Goal: Information Seeking & Learning: Check status

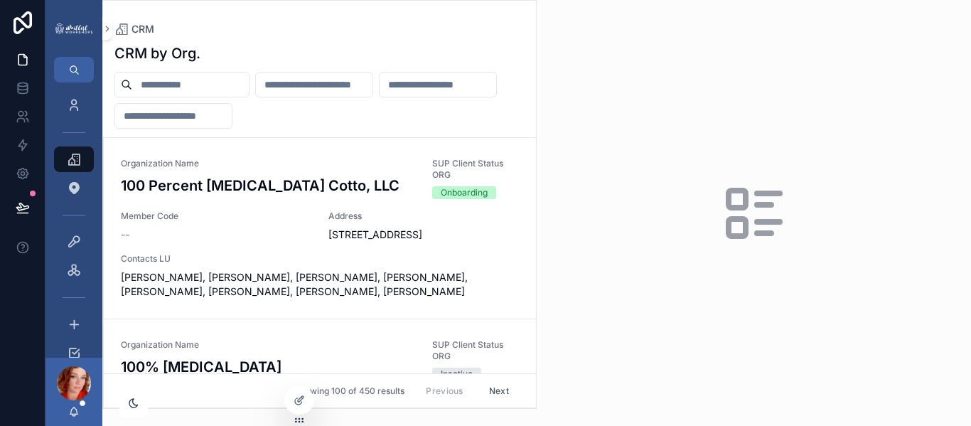
click at [212, 83] on input "scrollable content" at bounding box center [190, 85] width 117 height 20
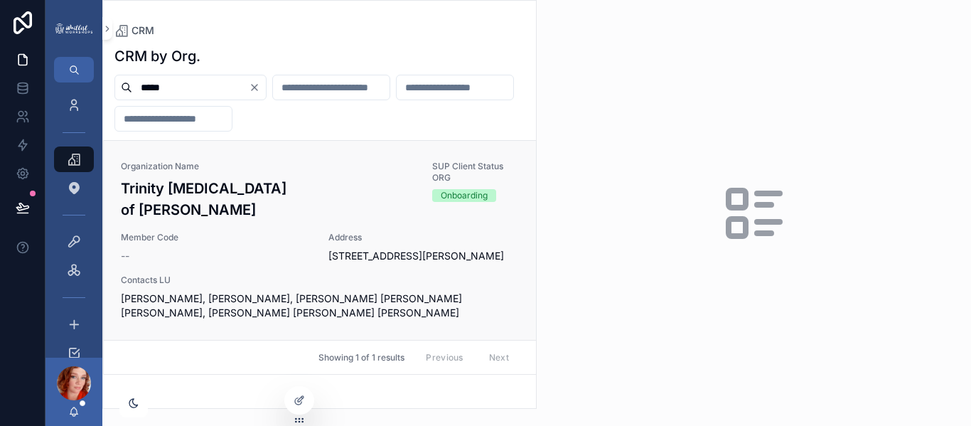
type input "*****"
click at [188, 232] on span "Member Code" at bounding box center [216, 237] width 191 height 11
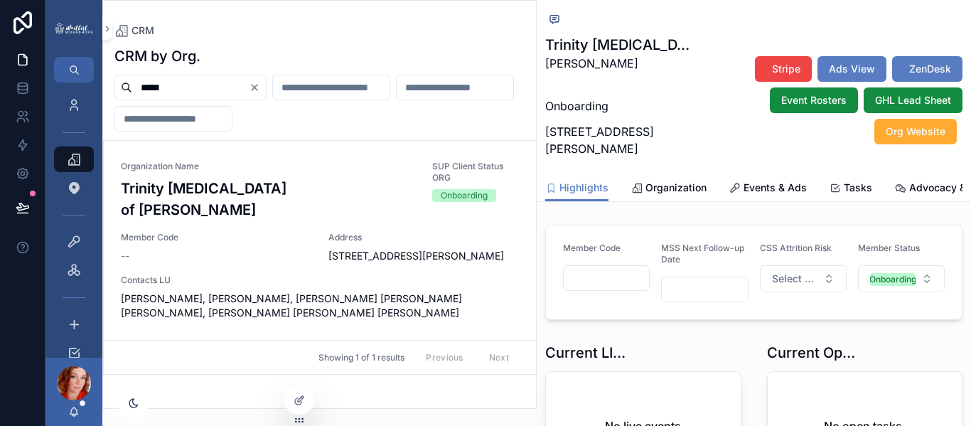
click at [592, 288] on input "scrollable content" at bounding box center [606, 278] width 85 height 20
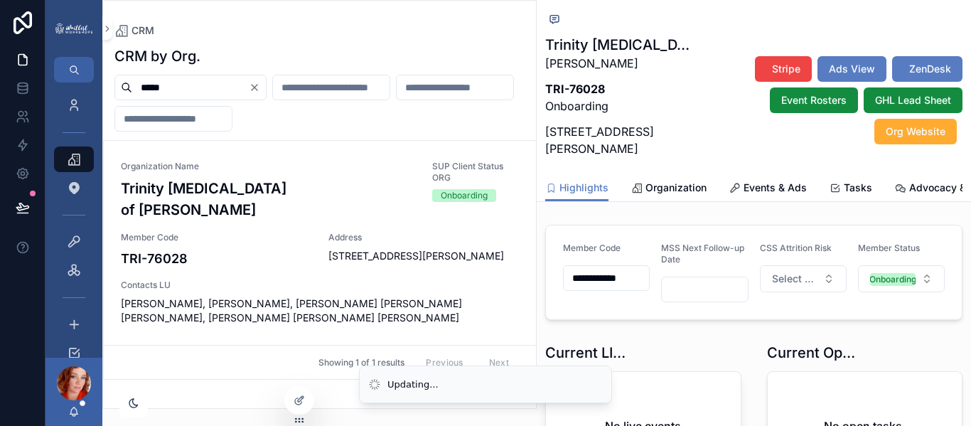
scroll to position [0, 1]
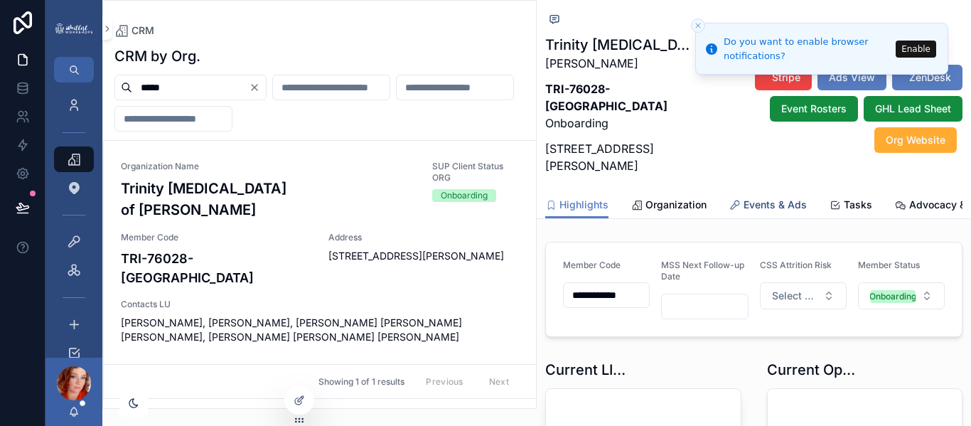
type input "**********"
click at [779, 204] on span "Events & Ads" at bounding box center [775, 205] width 63 height 14
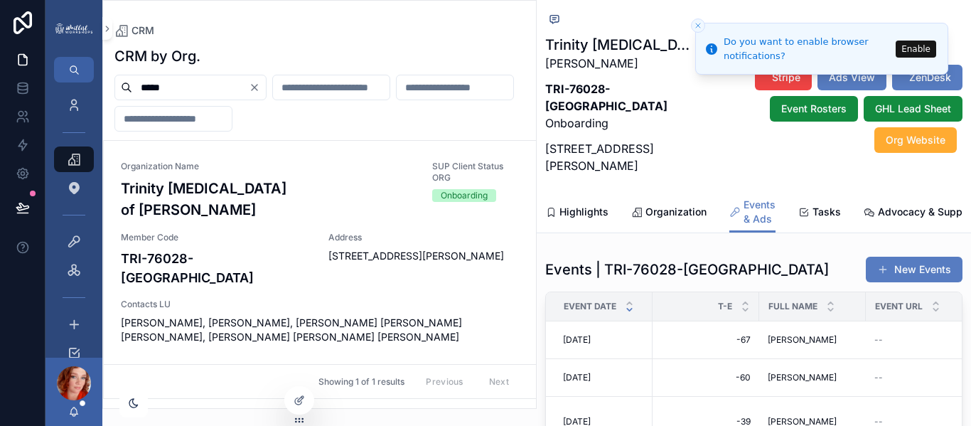
click at [916, 53] on button "Enable" at bounding box center [916, 49] width 41 height 17
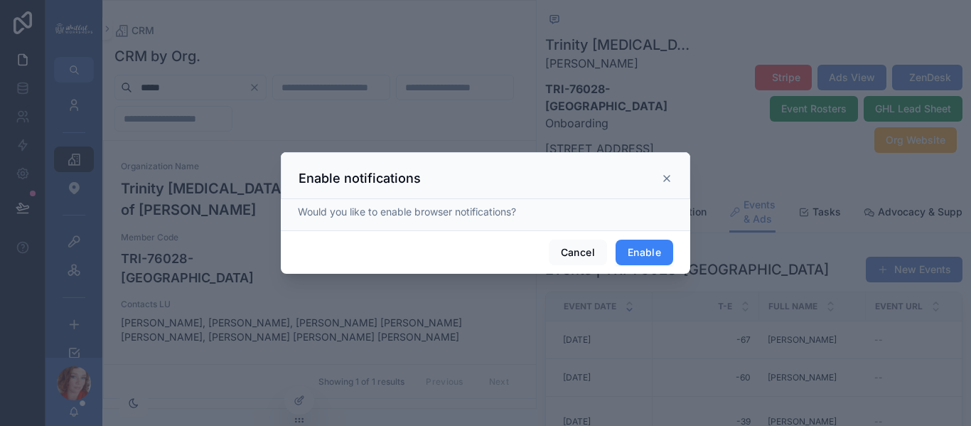
click at [651, 250] on button "Enable" at bounding box center [645, 253] width 58 height 26
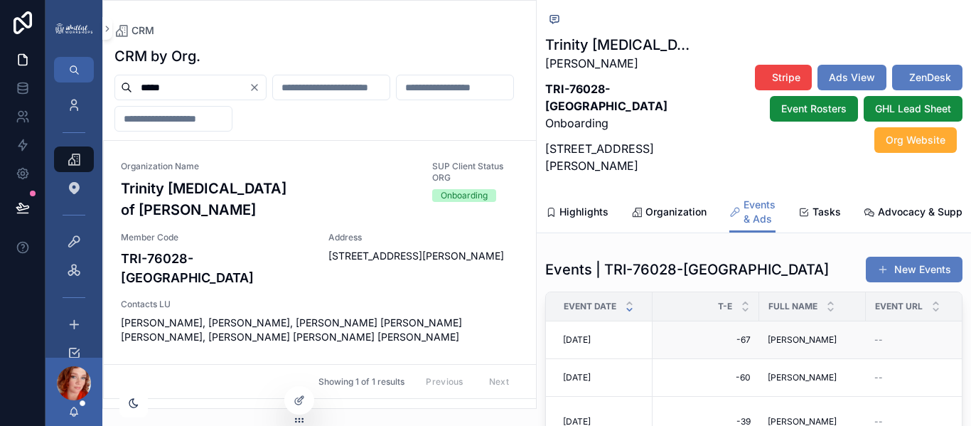
scroll to position [44, 0]
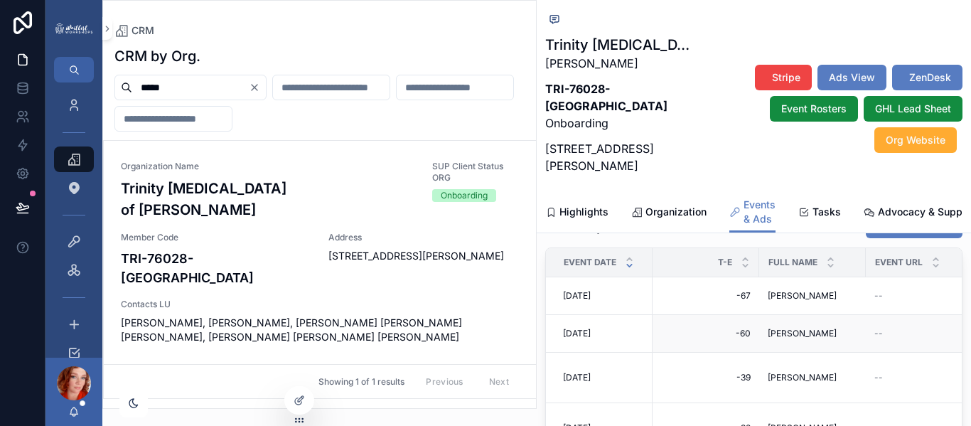
click at [654, 353] on td "-60 -60" at bounding box center [706, 334] width 107 height 38
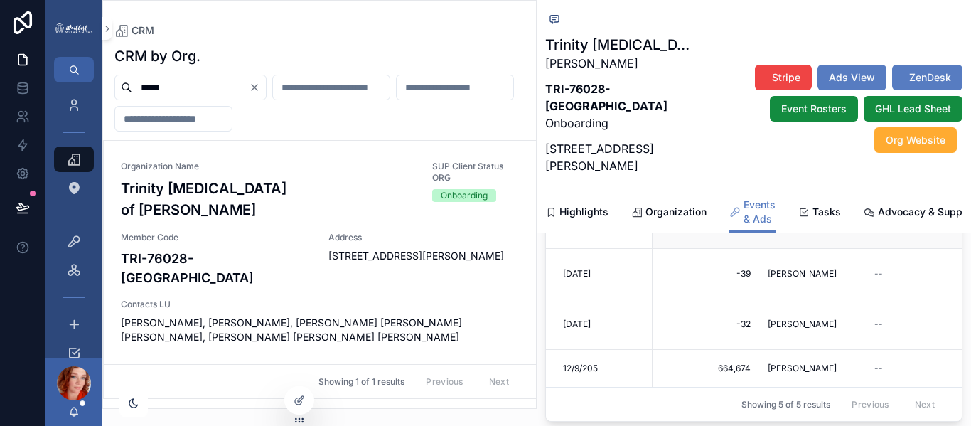
scroll to position [174, 0]
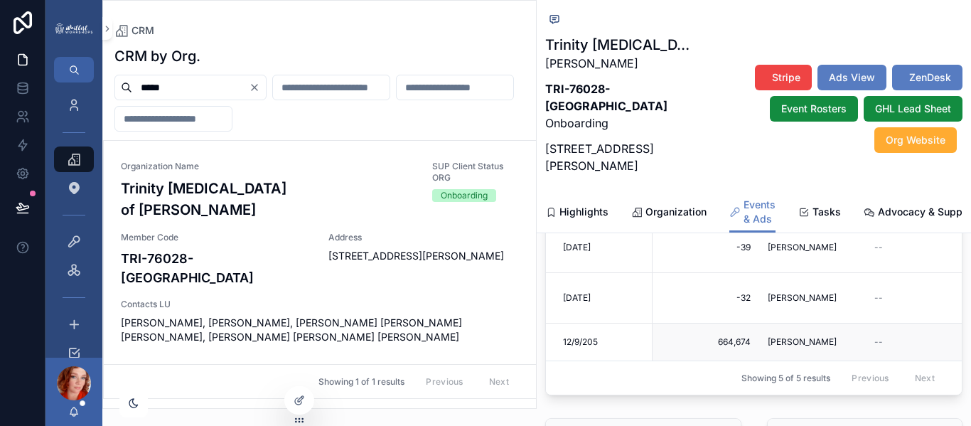
click at [584, 348] on span "12/9/205" at bounding box center [580, 341] width 35 height 11
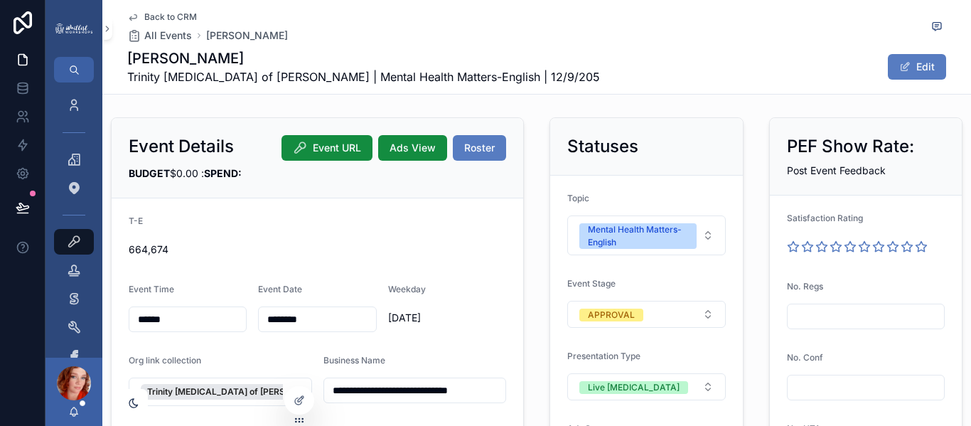
click at [322, 324] on input "********" at bounding box center [317, 319] width 117 height 20
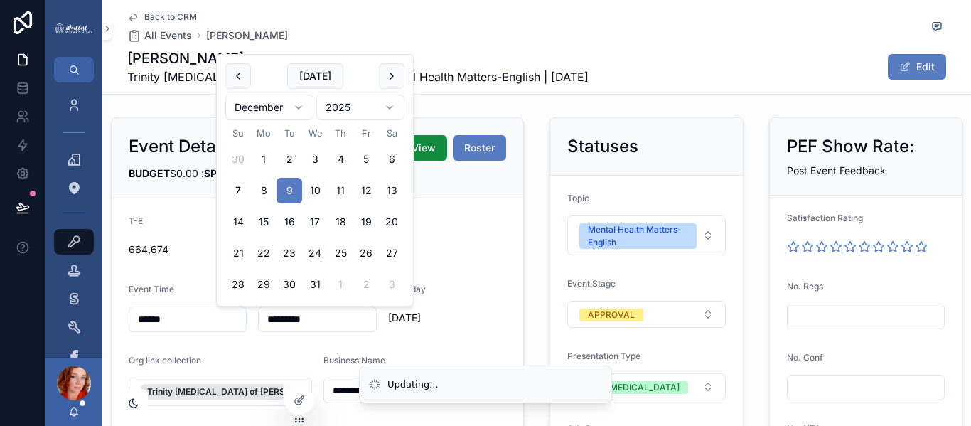
type input "*********"
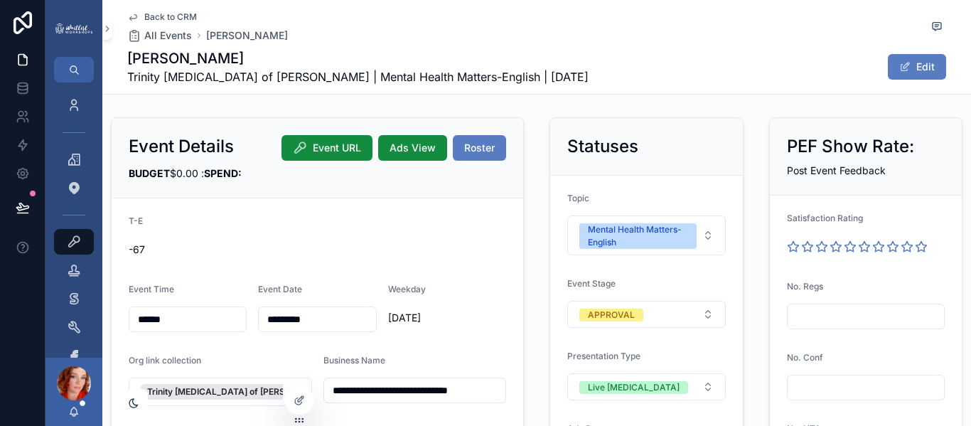
click at [176, 16] on span "Back to CRM" at bounding box center [170, 16] width 53 height 11
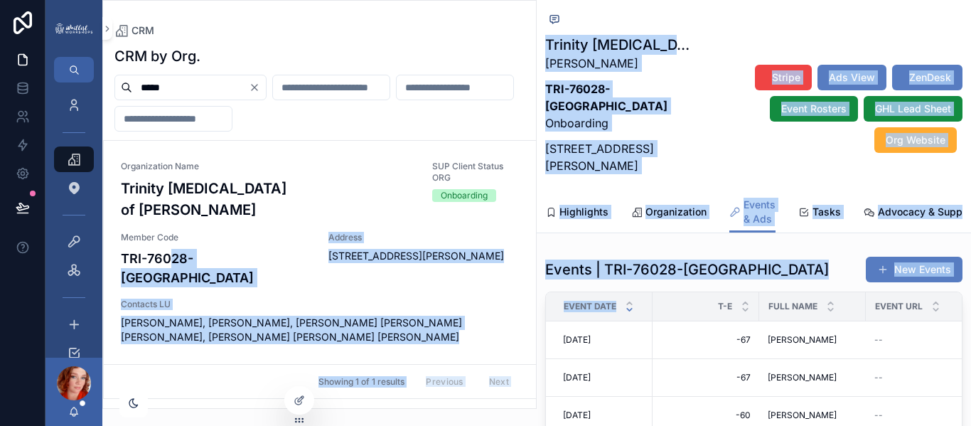
drag, startPoint x: 634, startPoint y: 329, endPoint x: 165, endPoint y: 253, distance: 475.4
click at [165, 253] on div "CRM CRM by Org. ***** Organization Name Trinity Chiropractic of Burleson SUP Cl…" at bounding box center [536, 213] width 869 height 426
click at [212, 316] on span "[PERSON_NAME], [PERSON_NAME], [PERSON_NAME] [PERSON_NAME] [PERSON_NAME], [PERSO…" at bounding box center [320, 330] width 398 height 28
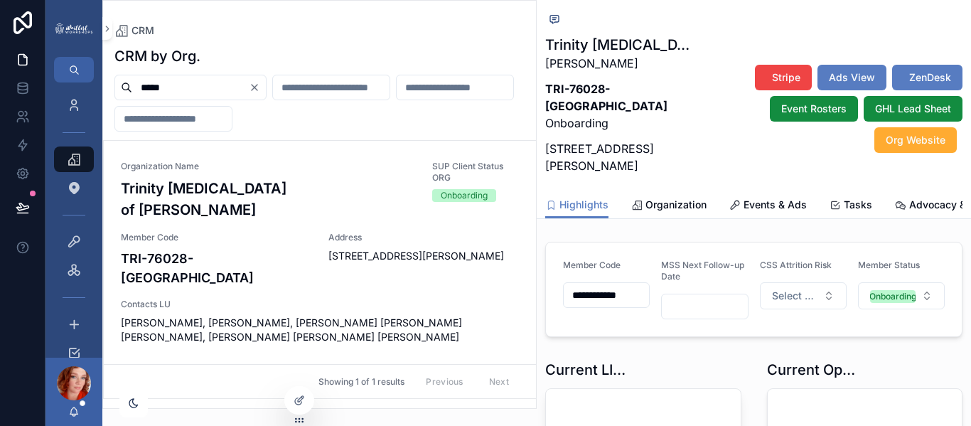
click at [381, 55] on div "CRM by Org." at bounding box center [319, 56] width 410 height 20
click at [304, 402] on icon at bounding box center [299, 400] width 11 height 11
drag, startPoint x: 304, startPoint y: 402, endPoint x: 107, endPoint y: 377, distance: 198.6
click at [107, 377] on div "**********" at bounding box center [509, 213] width 926 height 426
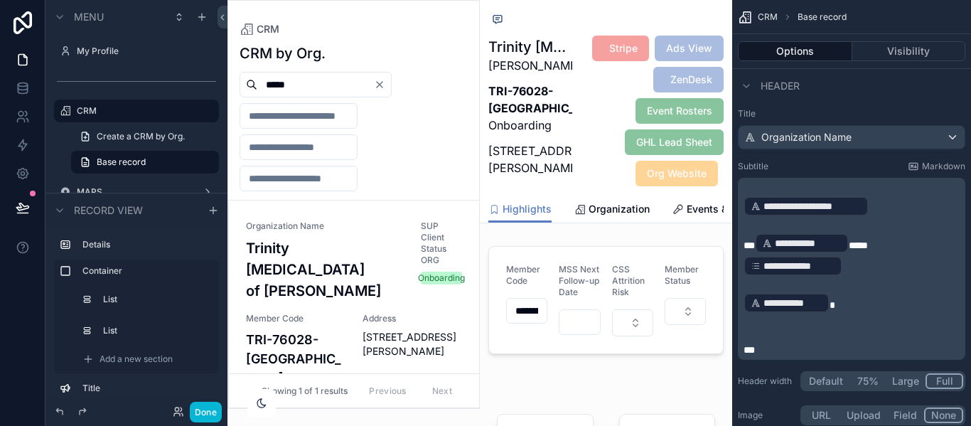
click at [433, 38] on div "scrollable content" at bounding box center [353, 204] width 251 height 407
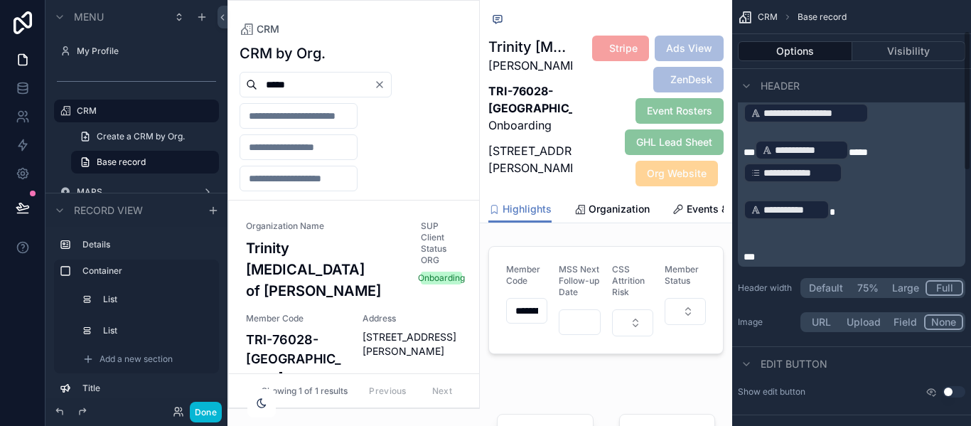
scroll to position [95, 0]
click at [904, 280] on button "Large" at bounding box center [906, 287] width 40 height 16
click at [838, 290] on button "Default" at bounding box center [826, 287] width 47 height 16
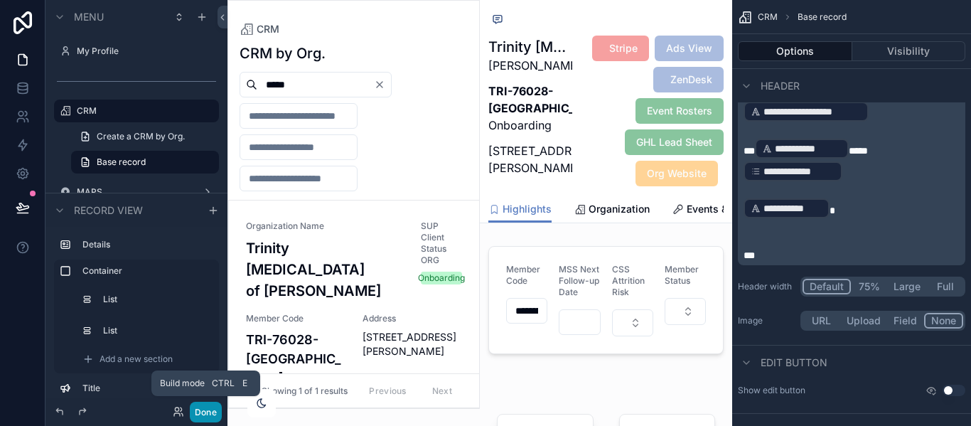
click at [194, 405] on button "Done" at bounding box center [206, 412] width 32 height 21
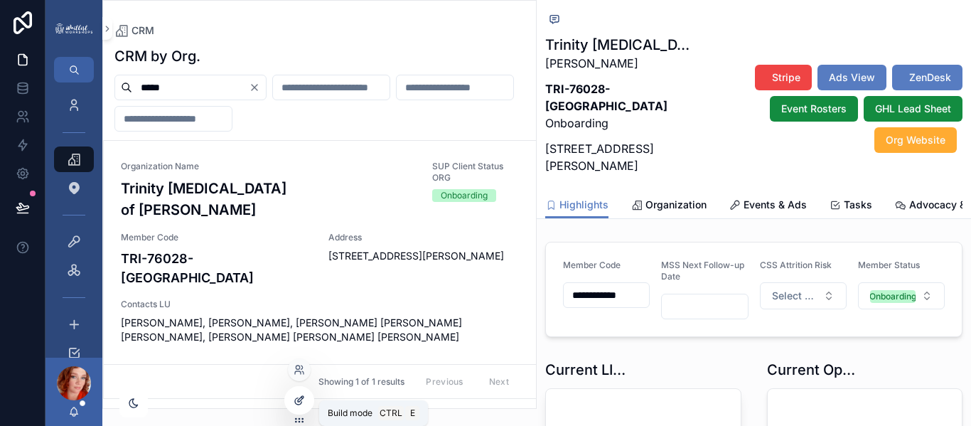
click at [294, 404] on icon at bounding box center [299, 400] width 11 height 11
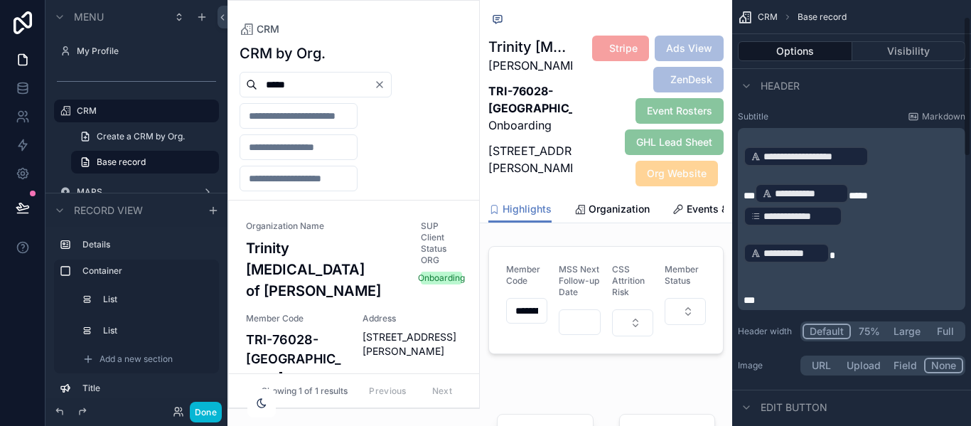
scroll to position [50, 0]
click at [950, 331] on button "Full" at bounding box center [945, 331] width 36 height 16
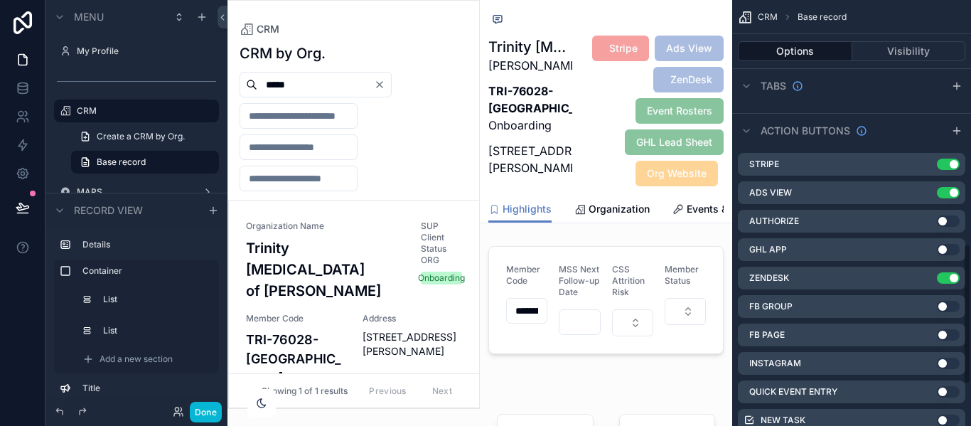
scroll to position [867, 0]
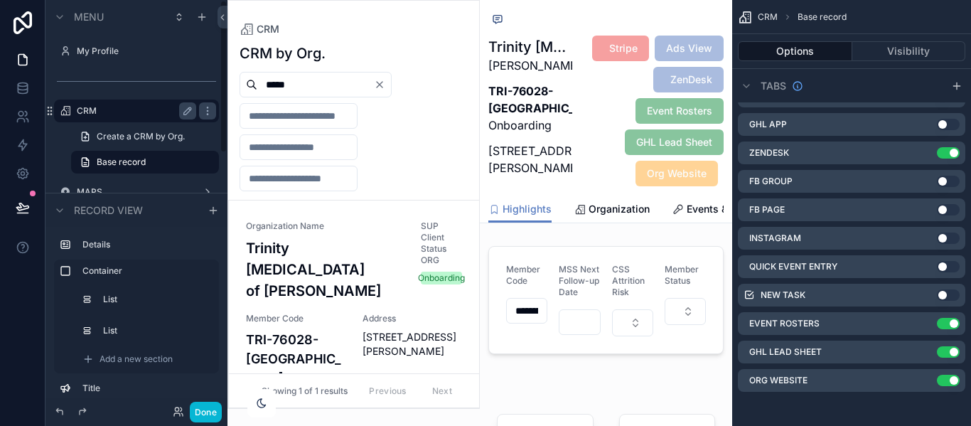
click at [102, 107] on label "CRM" at bounding box center [134, 110] width 114 height 11
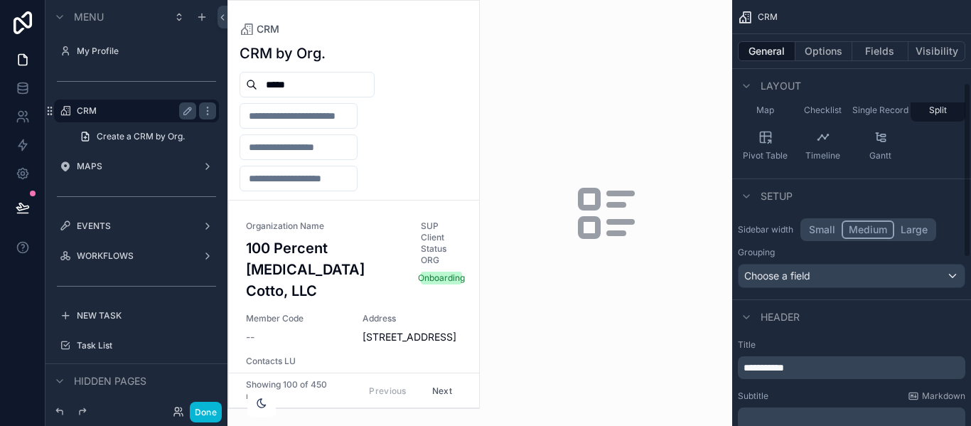
scroll to position [201, 0]
click at [816, 229] on button "Small" at bounding box center [822, 228] width 39 height 18
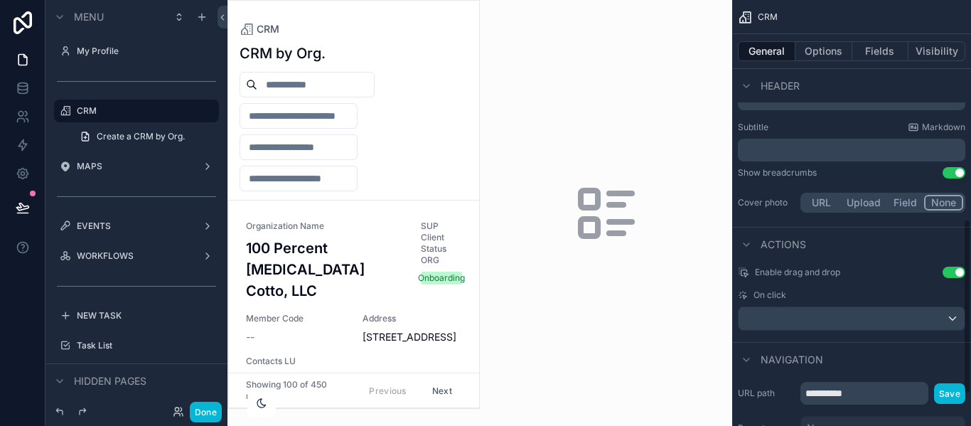
scroll to position [552, 0]
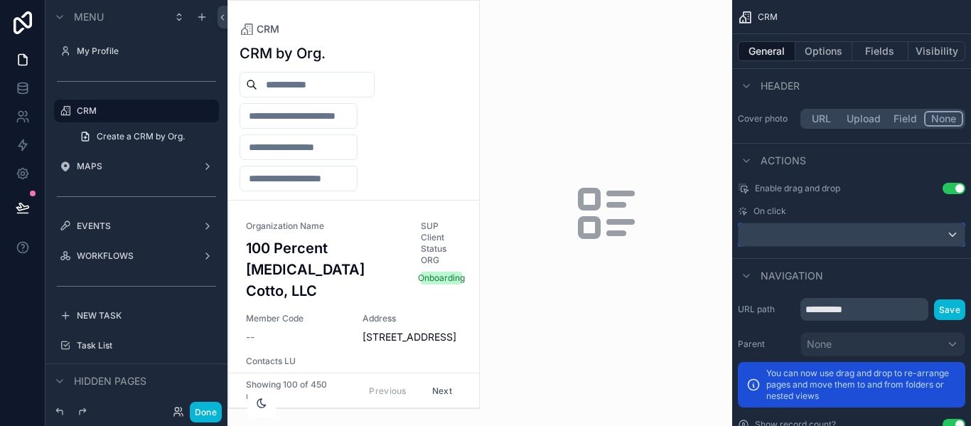
click at [816, 229] on div "scrollable content" at bounding box center [852, 234] width 226 height 23
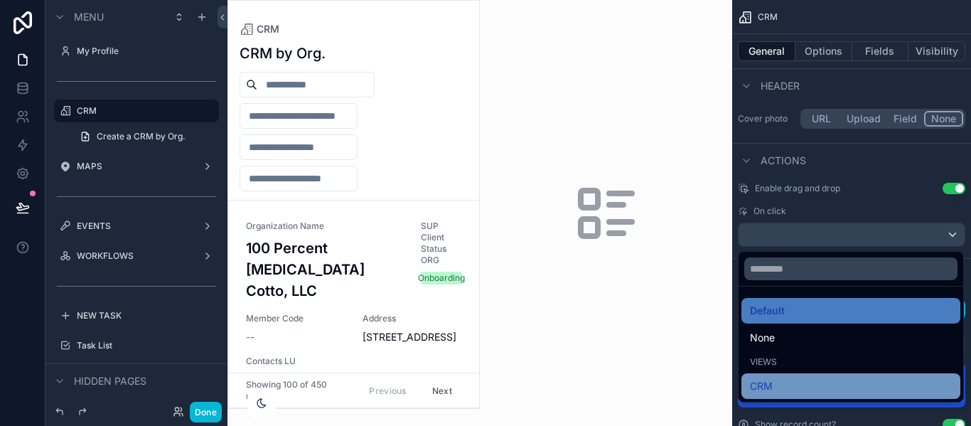
click at [772, 390] on span "CRM" at bounding box center [761, 386] width 23 height 17
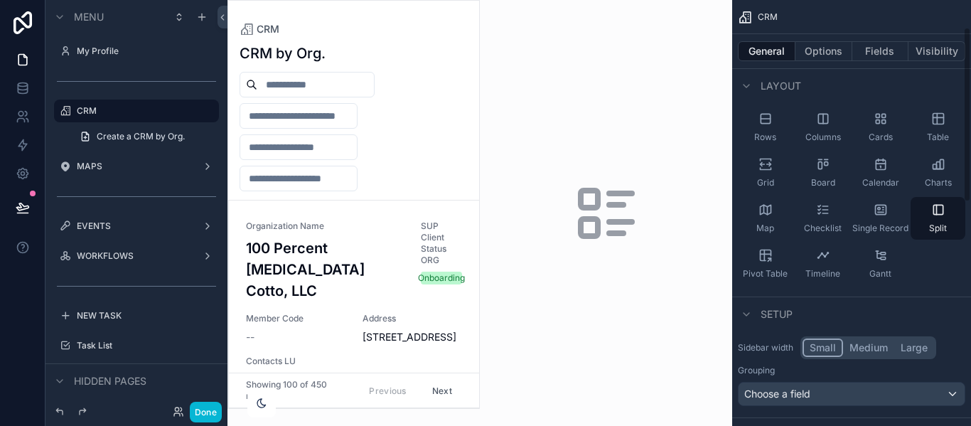
scroll to position [0, 0]
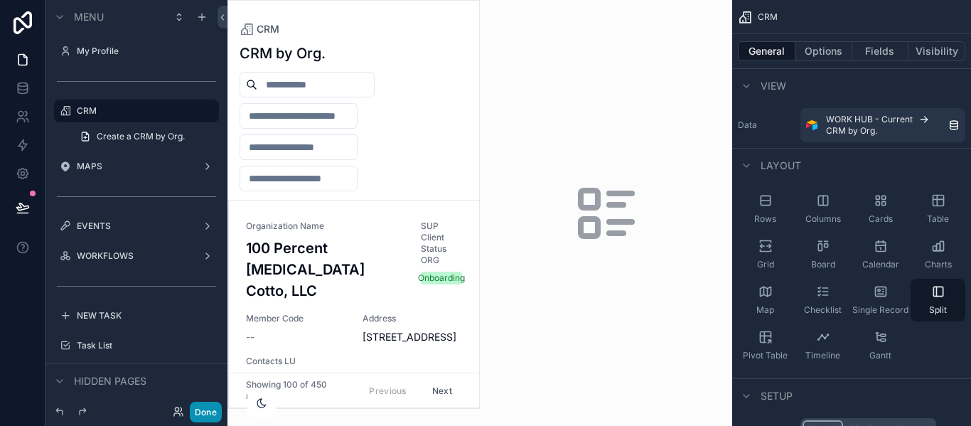
click at [196, 412] on button "Done" at bounding box center [206, 412] width 32 height 21
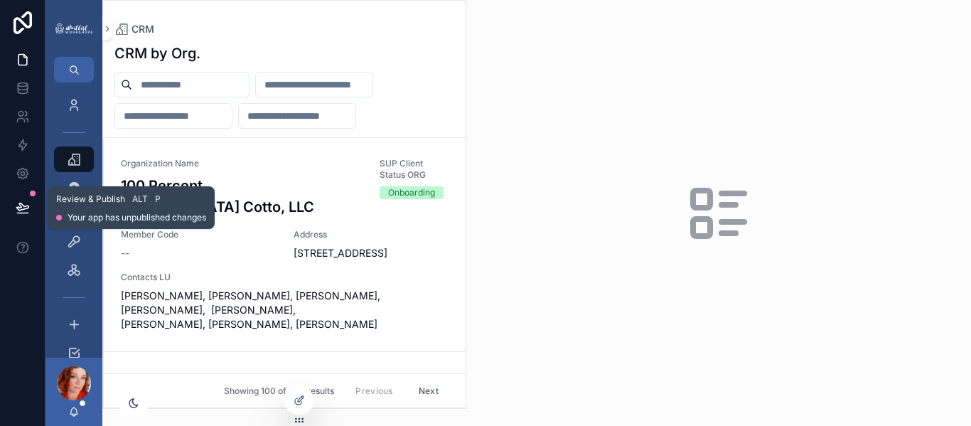
click at [27, 203] on icon at bounding box center [23, 208] width 14 height 14
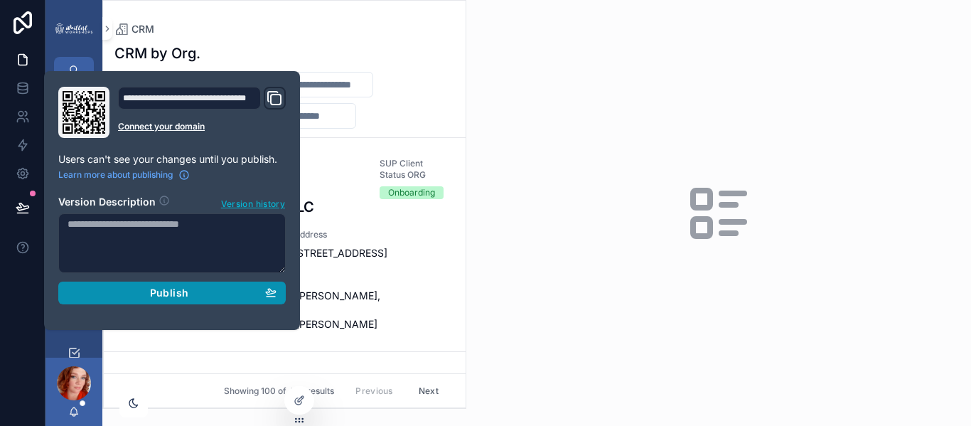
click at [120, 287] on div "Publish" at bounding box center [172, 293] width 209 height 13
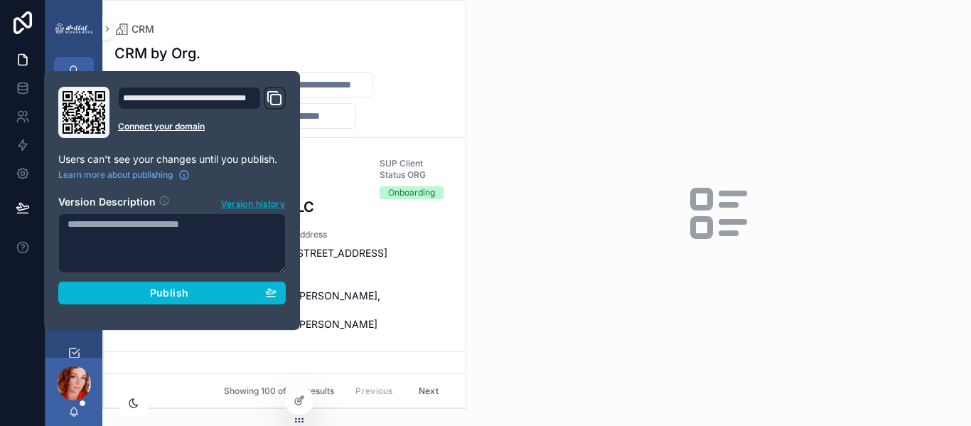
click at [301, 33] on div "CRM" at bounding box center [284, 28] width 340 height 11
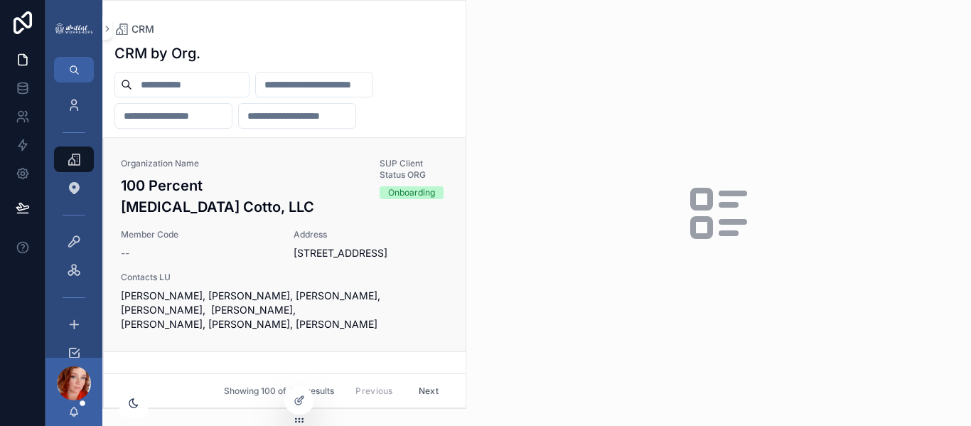
click at [281, 253] on div "Organization Name 100 Percent Chiropractic Cotto, LLC SUP Client Status ORG Onb…" at bounding box center [285, 244] width 328 height 173
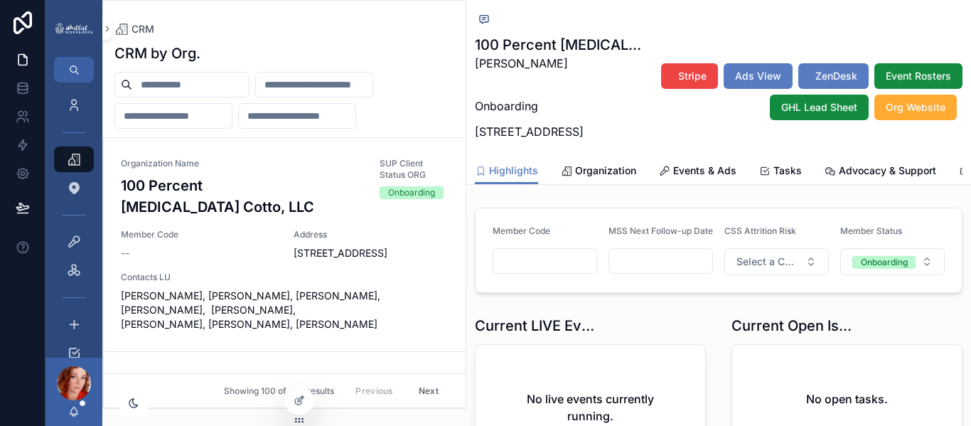
click at [185, 78] on input "scrollable content" at bounding box center [190, 85] width 117 height 20
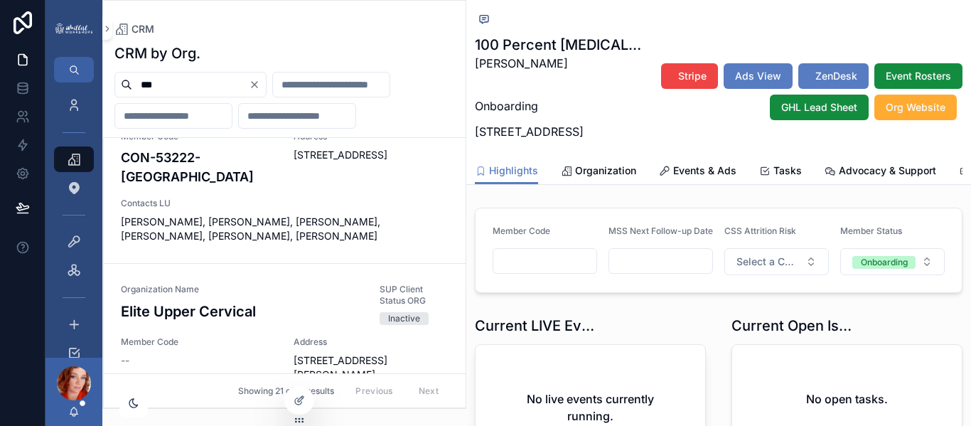
scroll to position [647, 0]
type input "***"
click at [260, 87] on icon "Clear" at bounding box center [254, 84] width 11 height 11
click at [183, 109] on input "scrollable content" at bounding box center [173, 116] width 117 height 20
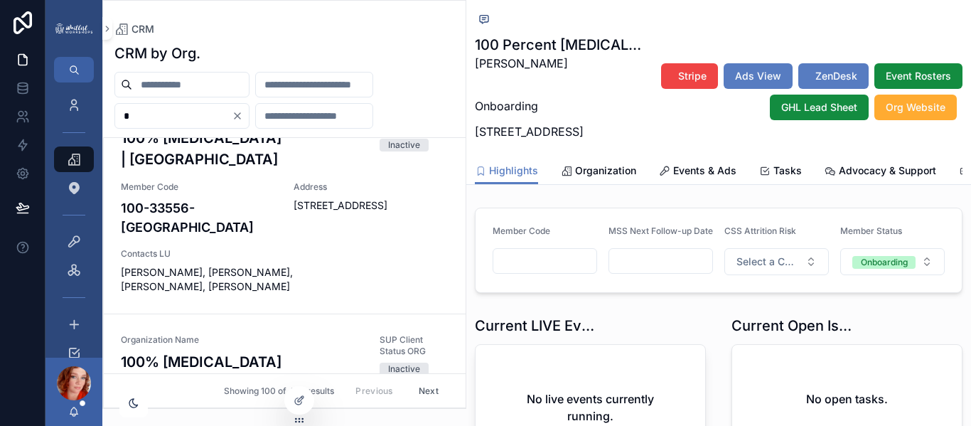
scroll to position [643, 0]
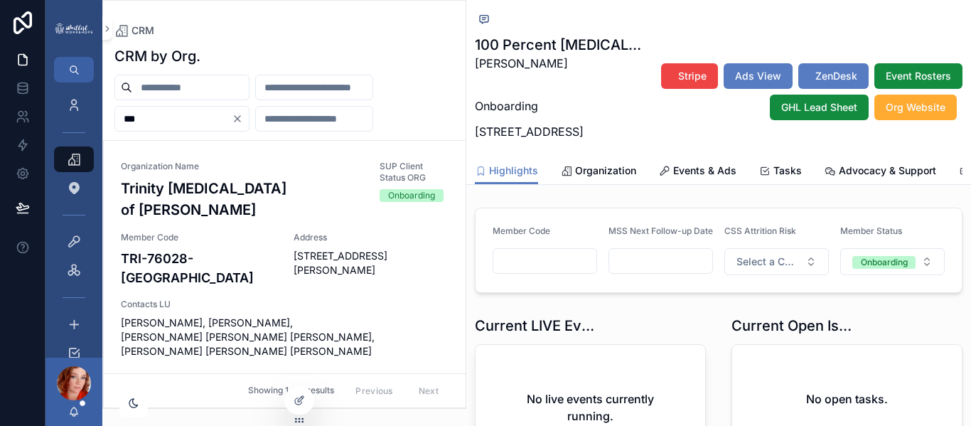
type input "***"
click at [228, 191] on h3 "Trinity [MEDICAL_DATA] of [PERSON_NAME]" at bounding box center [242, 199] width 242 height 43
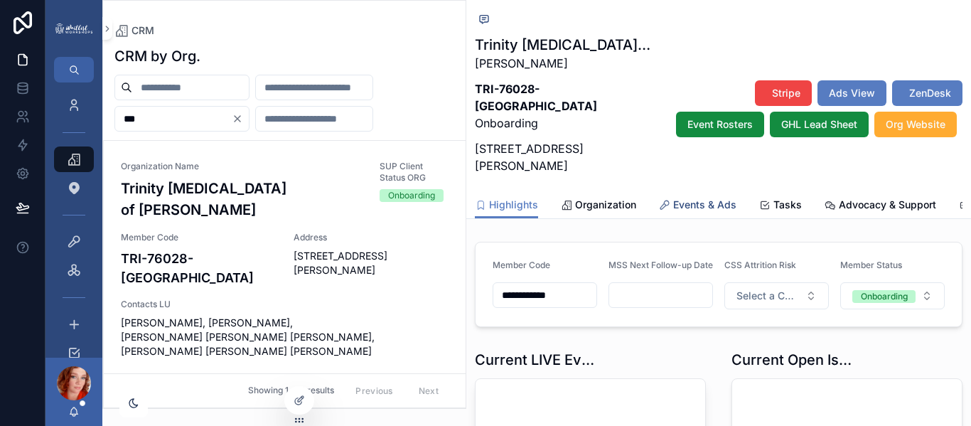
click at [722, 198] on span "Events & Ads" at bounding box center [704, 205] width 63 height 14
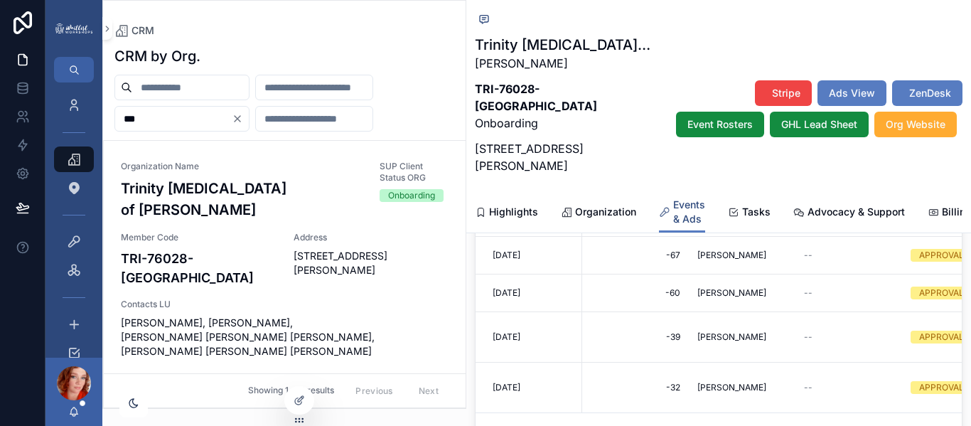
scroll to position [123, 0]
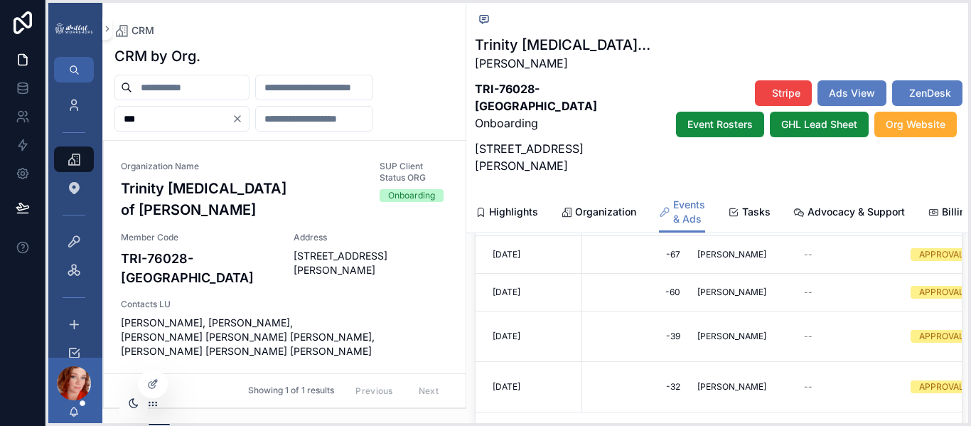
drag, startPoint x: 299, startPoint y: 416, endPoint x: 152, endPoint y: 400, distance: 148.1
click at [152, 400] on icon at bounding box center [152, 403] width 11 height 11
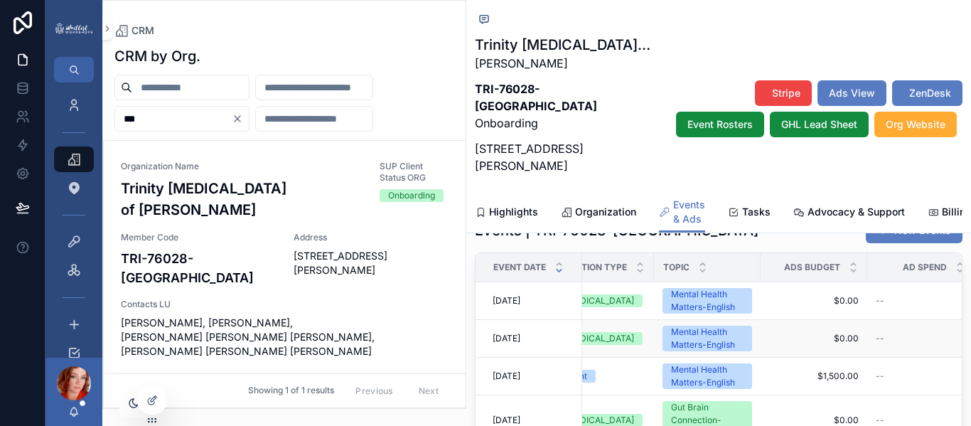
scroll to position [0, 479]
